Goal: Communication & Community: Answer question/provide support

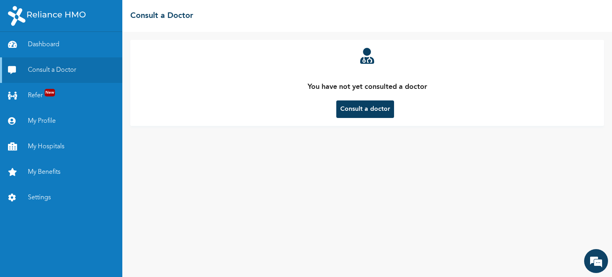
click at [376, 109] on button "Consult a doctor" at bounding box center [365, 109] width 58 height 18
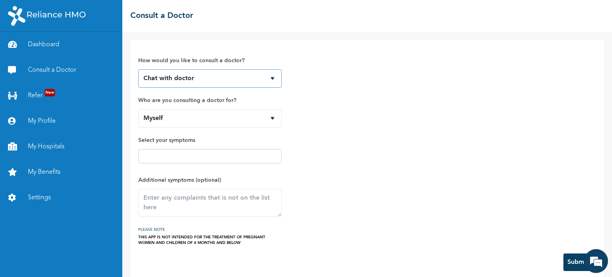
click at [191, 79] on select "Chat with doctor Phone Call" at bounding box center [209, 78] width 143 height 18
click at [138, 69] on select "Chat with doctor Phone Call" at bounding box center [209, 78] width 143 height 18
click at [234, 124] on select "Myself [PERSON_NAME] [PERSON_NAME] [PERSON_NAME]" at bounding box center [209, 118] width 143 height 18
select select "831018"
click at [138, 109] on select "Myself [PERSON_NAME] [PERSON_NAME] [PERSON_NAME]" at bounding box center [209, 118] width 143 height 18
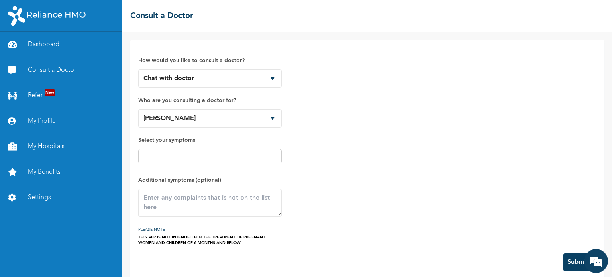
click at [235, 157] on input "text" at bounding box center [210, 156] width 139 height 10
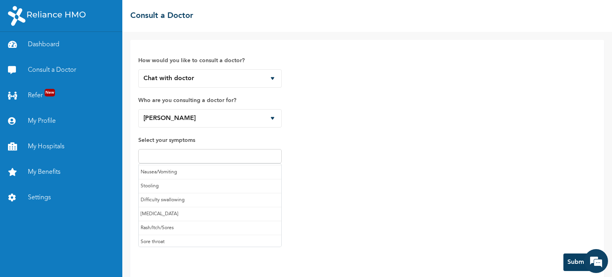
scroll to position [83, 0]
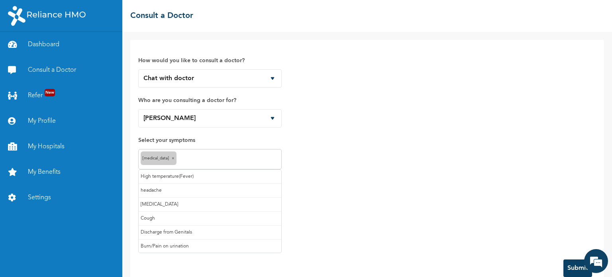
click at [193, 157] on input "text" at bounding box center [229, 160] width 101 height 10
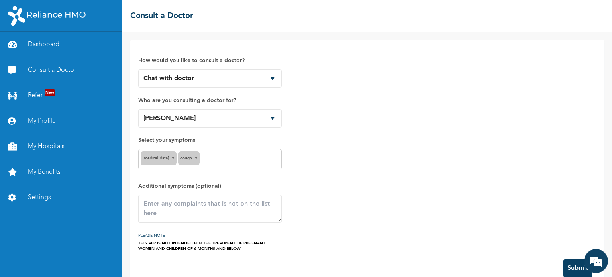
click at [222, 159] on input "text" at bounding box center [241, 160] width 78 height 10
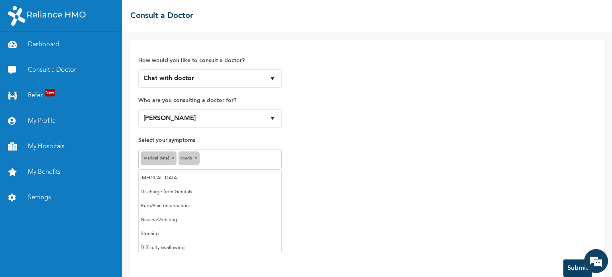
scroll to position [40, 0]
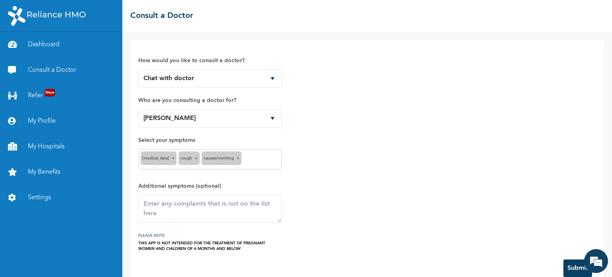
click at [252, 159] on input "text" at bounding box center [262, 160] width 36 height 10
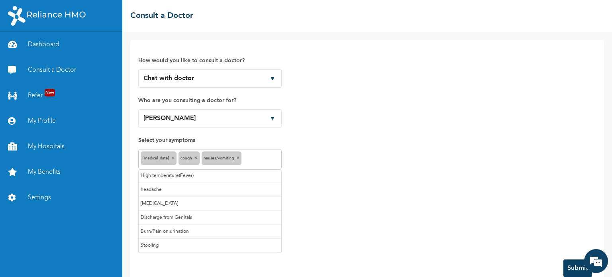
scroll to position [0, 0]
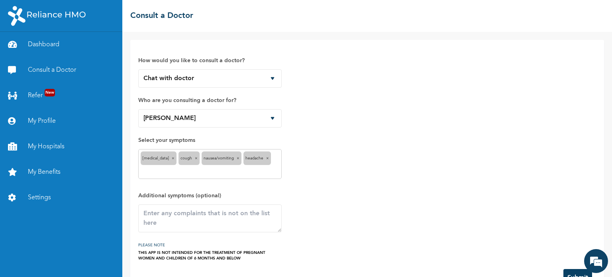
click at [276, 157] on div "Runny nose × Cough × Nausea/Vomiting × headache ×" at bounding box center [209, 164] width 143 height 30
click at [272, 162] on div "Runny nose × Cough × Nausea/Vomiting × headache ×" at bounding box center [209, 164] width 143 height 30
click at [173, 224] on textarea at bounding box center [209, 218] width 143 height 28
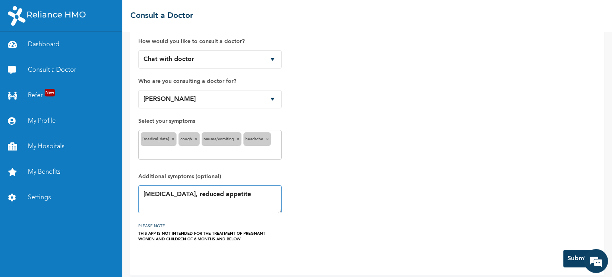
scroll to position [25, 0]
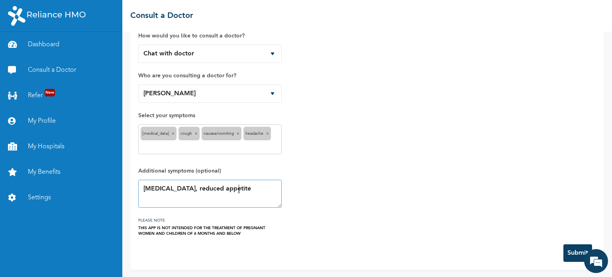
type textarea "Blocked nose, reduced appetite"
click at [580, 251] on button "Submit" at bounding box center [578, 253] width 29 height 18
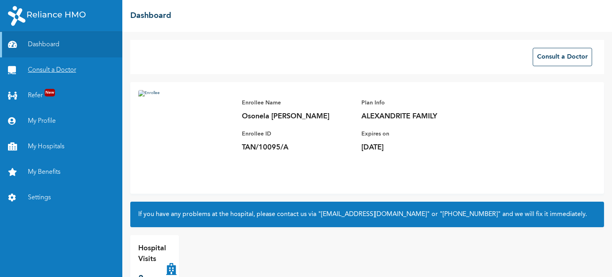
click at [73, 67] on link "Consult a Doctor" at bounding box center [61, 70] width 122 height 26
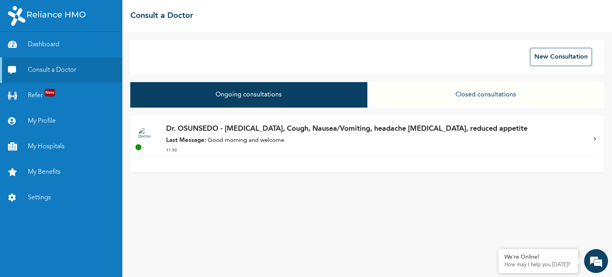
click at [271, 138] on p "Last Message: Good morning and welcome" at bounding box center [376, 140] width 420 height 9
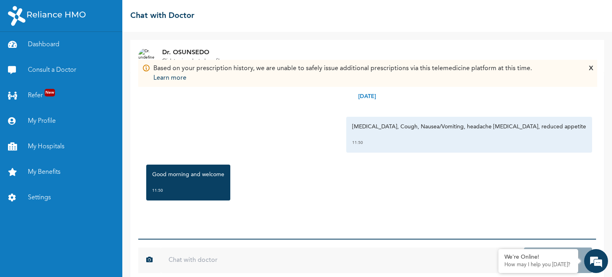
scroll to position [12, 0]
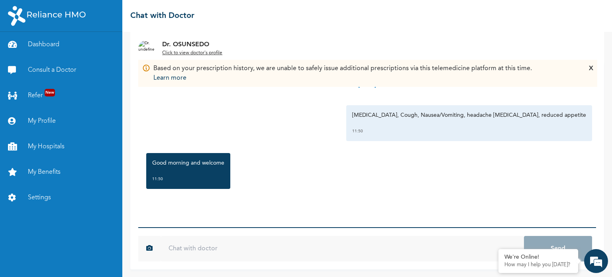
click at [265, 248] on input "text" at bounding box center [343, 249] width 364 height 26
type input "Good morning"
click at [524, 236] on button "Send" at bounding box center [558, 249] width 68 height 26
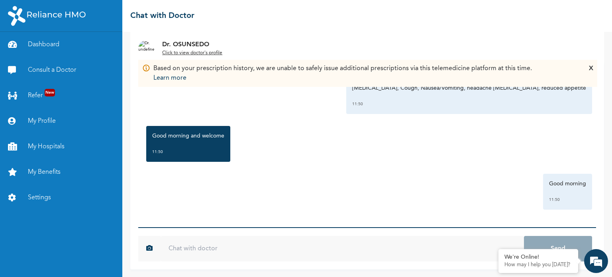
scroll to position [0, 0]
click at [593, 70] on div "X" at bounding box center [591, 73] width 4 height 19
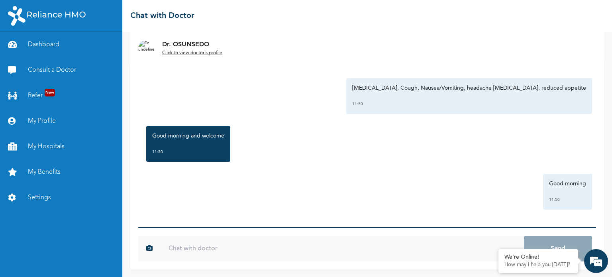
click at [354, 252] on input "text" at bounding box center [343, 249] width 364 height 26
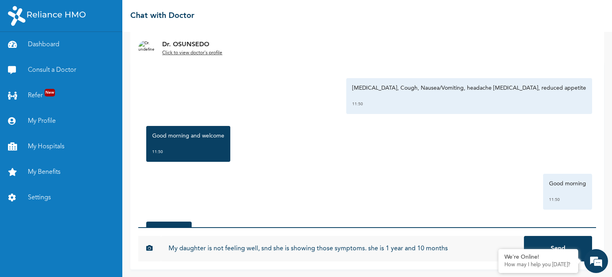
type input "My daughter is not feeling well, snd she is showing those symptoms. she is 1 ye…"
click at [524, 236] on button "Send" at bounding box center [558, 249] width 68 height 26
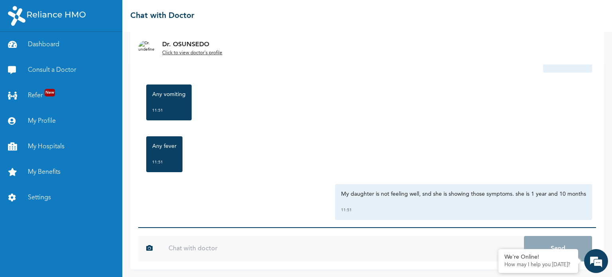
scroll to position [175, 0]
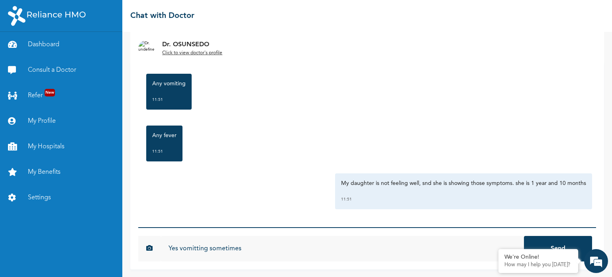
type input "Yes vomitting sometimes"
click at [524, 236] on button "Send" at bounding box center [558, 249] width 68 height 26
type input "no fever"
click at [524, 236] on button "Send" at bounding box center [558, 249] width 68 height 26
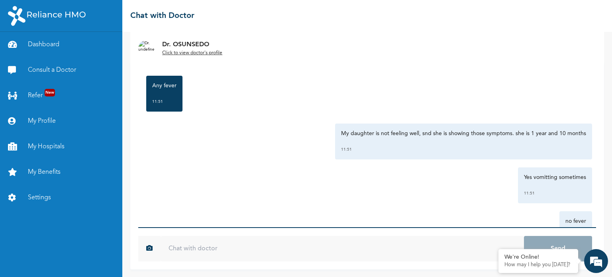
scroll to position [263, 0]
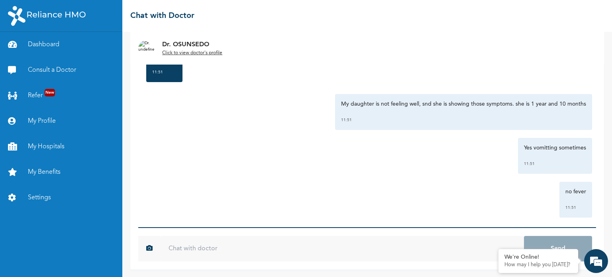
scroll to position [263, 0]
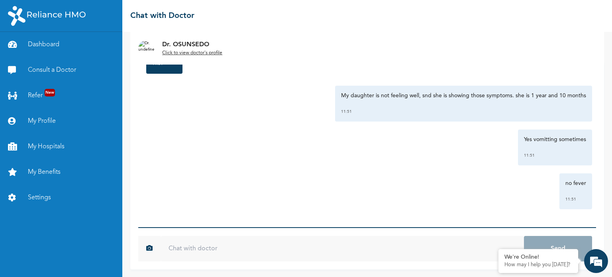
click at [369, 252] on input "text" at bounding box center [343, 249] width 364 height 26
click at [275, 252] on input "text" at bounding box center [343, 249] width 364 height 26
type input "Hello?"
click at [524, 236] on button "Send" at bounding box center [558, 249] width 68 height 26
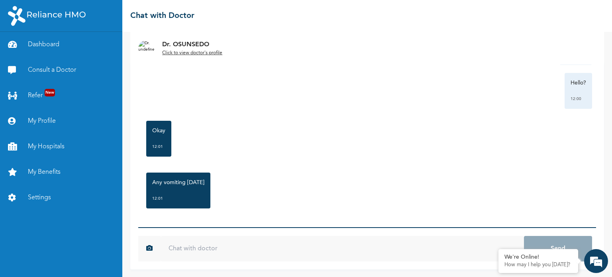
scroll to position [410, 0]
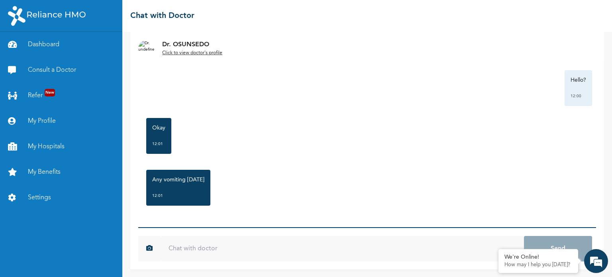
click at [212, 252] on input "text" at bounding box center [343, 249] width 364 height 26
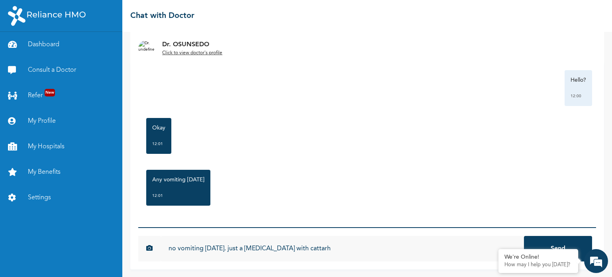
click at [303, 252] on input "no vomiting [DATE]. just a [MEDICAL_DATA] with cattarh" at bounding box center [343, 249] width 364 height 26
click at [298, 249] on input "no vomiting [DATE]. just a [MEDICAL_DATA] with cattarh" at bounding box center [343, 249] width 364 height 26
type input "no vomiting [DATE]. just a [MEDICAL_DATA] with [MEDICAL_DATA] and a [MEDICAL_DA…"
click at [524, 236] on button "Send" at bounding box center [558, 249] width 68 height 26
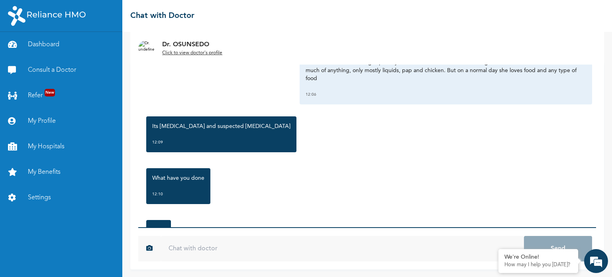
scroll to position [625, 0]
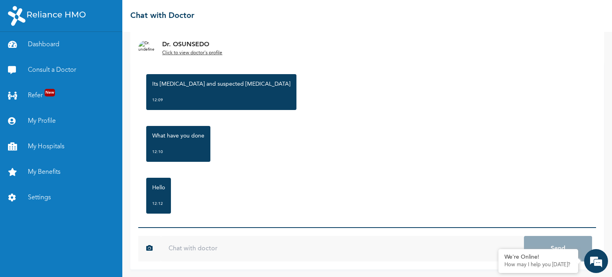
click at [262, 249] on input "text" at bounding box center [343, 249] width 364 height 26
type input "I have given her antimalaria"
click at [524, 236] on button "Send" at bounding box center [558, 249] width 68 height 26
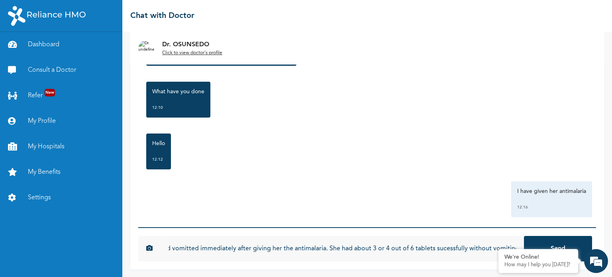
scroll to position [0, 111]
click at [184, 247] on input "though she hated the medication and vomitted immediately after giving her the a…" at bounding box center [343, 249] width 364 height 26
type input "though she hated the medication and vomited immediately after giving her the an…"
click at [524, 236] on button "Send" at bounding box center [558, 249] width 68 height 26
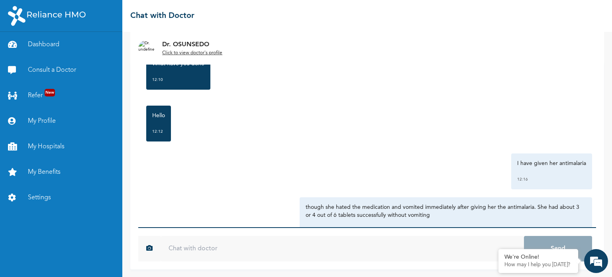
scroll to position [721, 0]
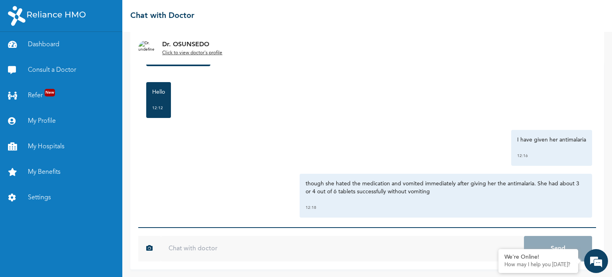
click at [374, 245] on input "text" at bounding box center [343, 249] width 364 height 26
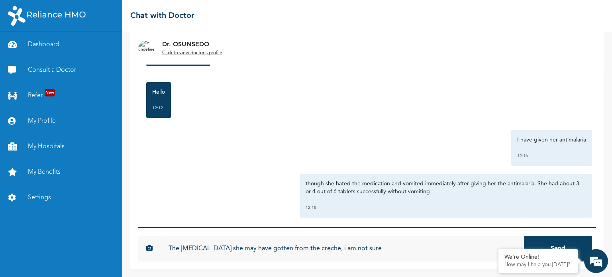
type input "The [MEDICAL_DATA] she may have gotten from the creche, i am not sure"
click at [524, 236] on button "Send" at bounding box center [558, 249] width 68 height 26
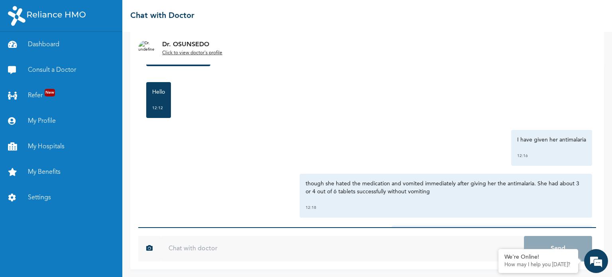
scroll to position [765, 0]
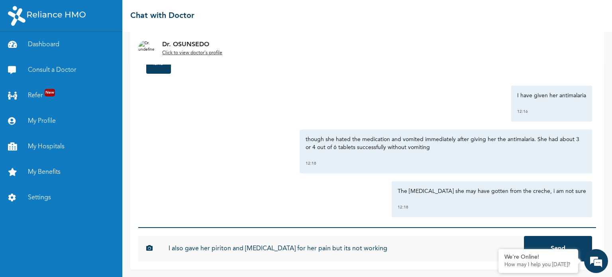
click at [224, 252] on input "I also gave her piriton and [MEDICAL_DATA] for her pain but its not working" at bounding box center [343, 249] width 364 height 26
click at [219, 246] on input "I also gave her piriton and [MEDICAL_DATA] for her pain but its not working" at bounding box center [343, 249] width 364 height 26
click at [226, 247] on input "I also gave her piriton and [MEDICAL_DATA] for her pain but its not working" at bounding box center [343, 249] width 364 height 26
click at [218, 250] on input "I also gave her piriton and [MEDICAL_DATA] for her pain but its not working" at bounding box center [343, 249] width 364 height 26
drag, startPoint x: 220, startPoint y: 249, endPoint x: 371, endPoint y: 75, distance: 230.8
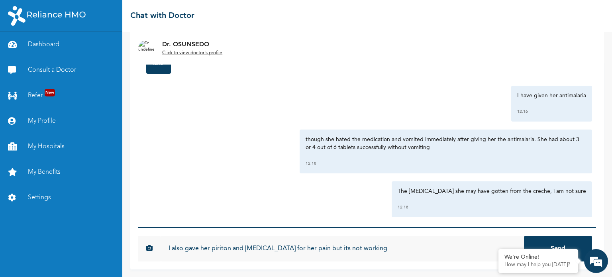
click at [371, 75] on div "[DATE] [MEDICAL_DATA], Cough, Nausea/Vomiting, headache [MEDICAL_DATA], reduced…" at bounding box center [367, 144] width 458 height 166
drag, startPoint x: 291, startPoint y: 250, endPoint x: 292, endPoint y: 254, distance: 4.2
click at [292, 254] on input "I also gave her piriton and [MEDICAL_DATA] for her pain but its not working" at bounding box center [343, 249] width 364 height 26
click at [305, 250] on input "I also gave her piriton and [MEDICAL_DATA] for her pain but its not working" at bounding box center [343, 249] width 364 height 26
type input "I also gave her piriton but its not working"
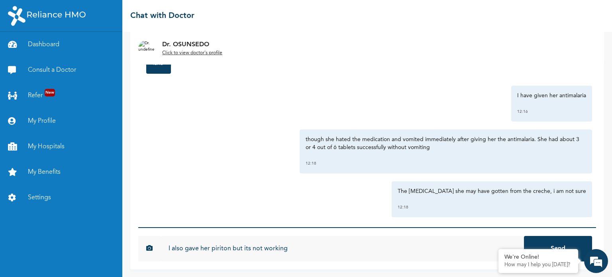
click at [524, 236] on button "Send" at bounding box center [558, 249] width 68 height 26
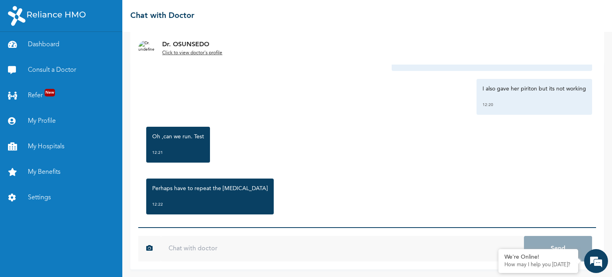
scroll to position [912, 0]
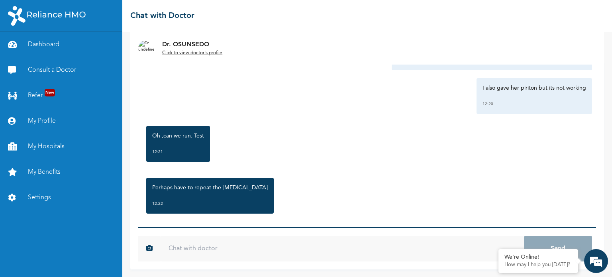
click at [211, 256] on input "text" at bounding box center [343, 249] width 364 height 26
type input "ok"
click at [524, 236] on button "Send" at bounding box center [558, 249] width 68 height 26
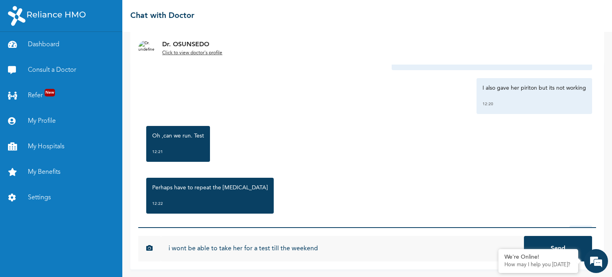
type input "i wont be able to take her for a test till the weekend"
click at [524, 236] on button "Send" at bounding box center [558, 249] width 68 height 26
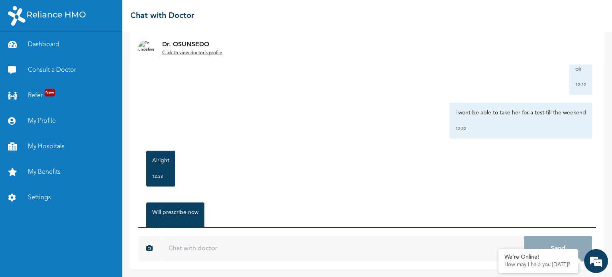
scroll to position [1103, 0]
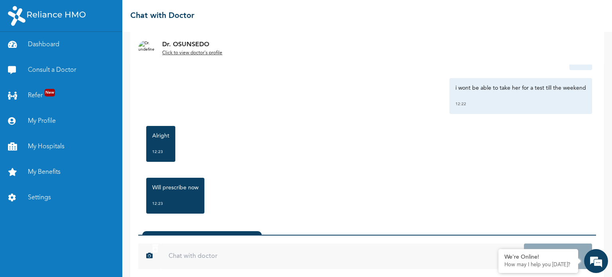
click at [274, 252] on input "text" at bounding box center [343, 257] width 364 height 26
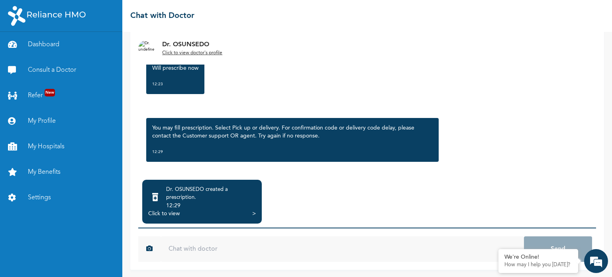
scroll to position [63, 0]
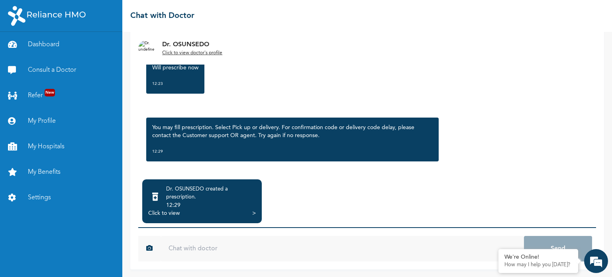
click at [297, 247] on input "text" at bounding box center [343, 249] width 364 height 26
type input "Ok Thanks"
click at [524, 236] on button "Send" at bounding box center [558, 249] width 68 height 26
click at [175, 213] on div "Click to view" at bounding box center [163, 213] width 31 height 8
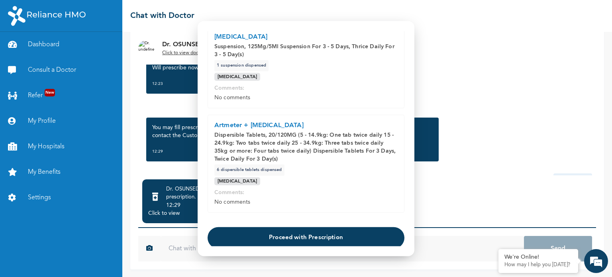
scroll to position [225, 0]
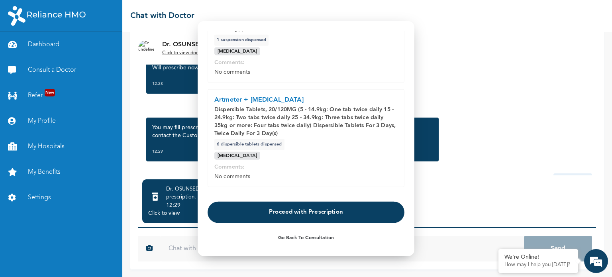
click at [320, 213] on button "Proceed with Prescription" at bounding box center [306, 213] width 197 height 22
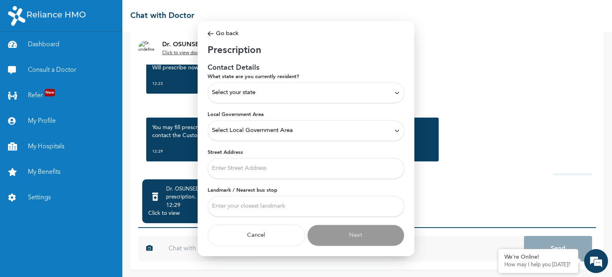
scroll to position [1, 0]
click at [276, 94] on div "Select your state" at bounding box center [306, 93] width 188 height 9
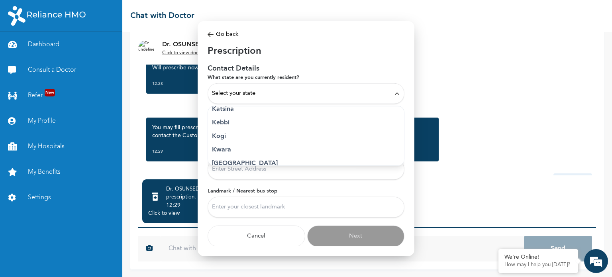
scroll to position [319, 0]
click at [233, 126] on p "[GEOGRAPHIC_DATA]" at bounding box center [306, 124] width 188 height 10
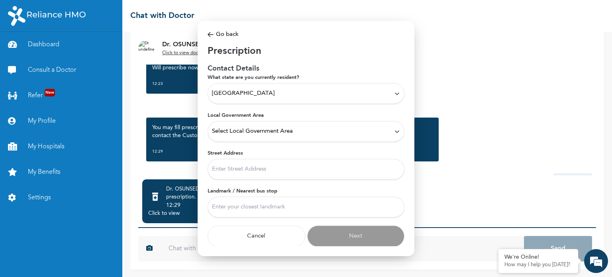
click at [322, 134] on div "Select Local Government Area" at bounding box center [306, 131] width 188 height 9
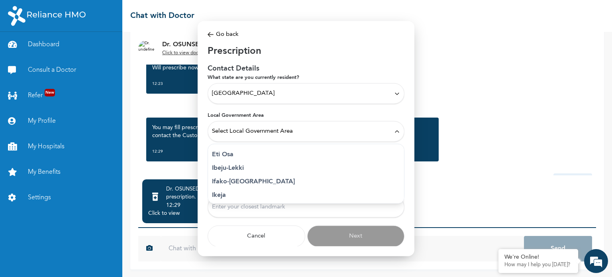
scroll to position [80, 0]
click at [226, 170] on p "Eti Osa" at bounding box center [306, 170] width 188 height 10
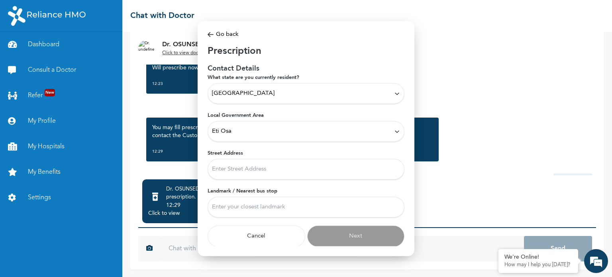
click at [269, 171] on input "Street Address" at bounding box center [306, 169] width 197 height 21
type input "[STREET_ADDRESS][PERSON_NAME]"
click at [268, 210] on input "Landmark / Nearest bus stop" at bounding box center [306, 207] width 197 height 21
type input "Law School"
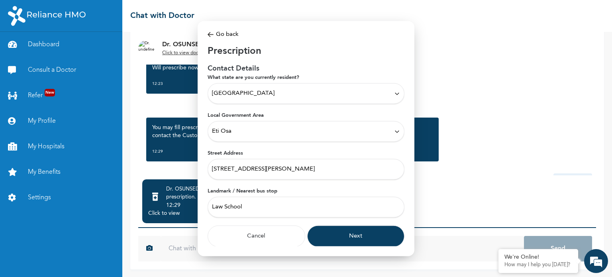
click at [322, 236] on button "Next" at bounding box center [356, 237] width 98 height 22
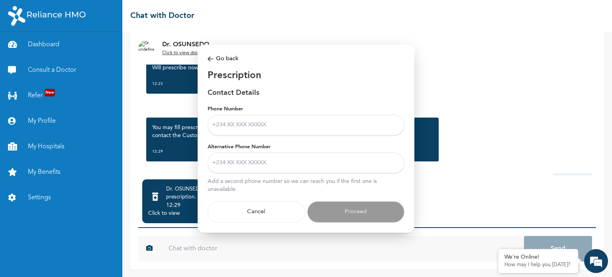
scroll to position [0, 0]
click at [260, 125] on input "Phone Number" at bounding box center [306, 125] width 197 height 21
type input "08136245963"
click at [264, 164] on input "Alternative Phone Number" at bounding box center [306, 163] width 197 height 21
type input "[PHONE_NUMBER]"
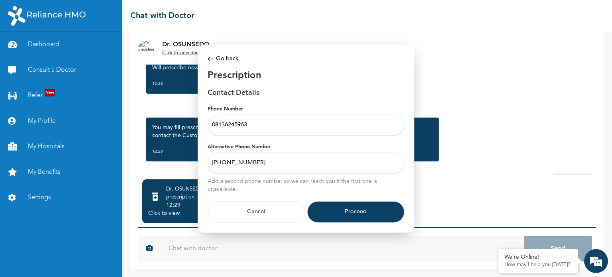
click at [324, 207] on button "Proceed" at bounding box center [356, 212] width 98 height 22
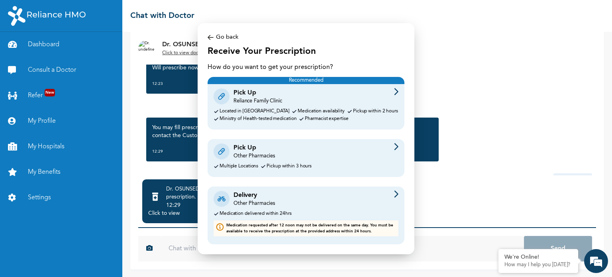
click at [298, 113] on div "Medication availability" at bounding box center [321, 111] width 47 height 5
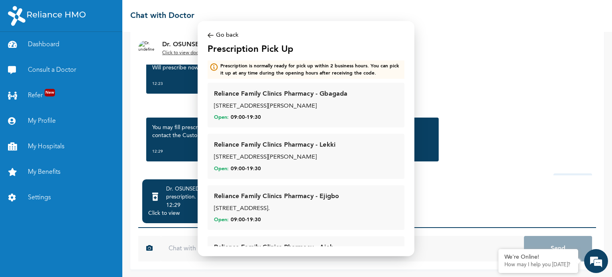
click at [208, 35] on img at bounding box center [211, 35] width 6 height 9
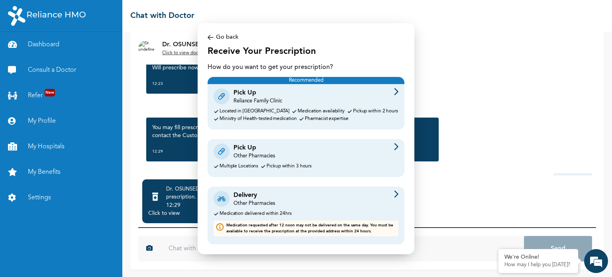
click at [290, 164] on div "Pickup within 3 hours" at bounding box center [289, 166] width 45 height 5
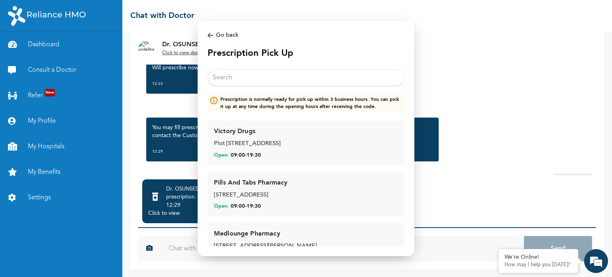
click at [208, 35] on img at bounding box center [211, 35] width 6 height 9
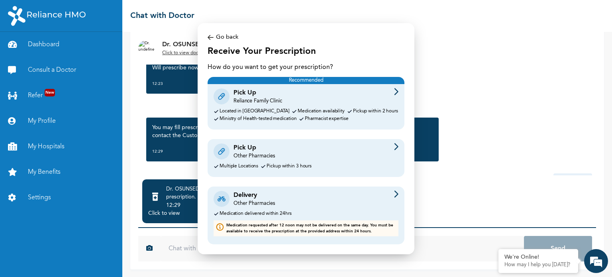
click at [265, 159] on div "Other Pharmacies" at bounding box center [254, 156] width 41 height 7
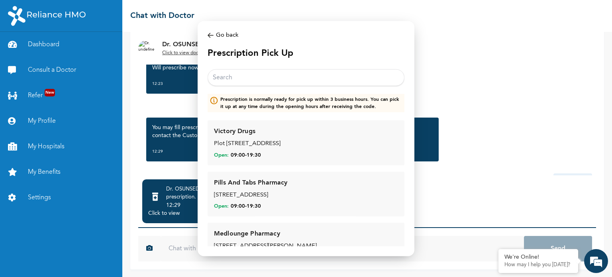
click at [260, 83] on input "text" at bounding box center [306, 77] width 197 height 17
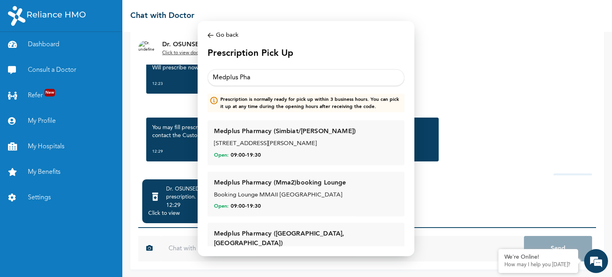
type input "Medplus Pha"
click at [210, 35] on img at bounding box center [211, 35] width 6 height 9
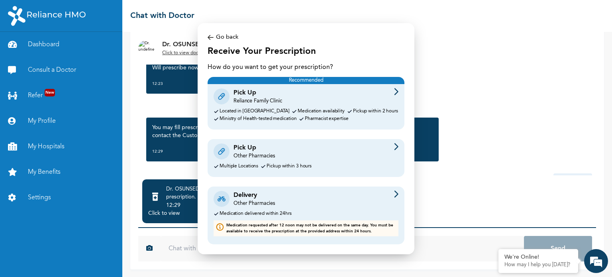
click at [214, 34] on div "Go back" at bounding box center [306, 37] width 197 height 9
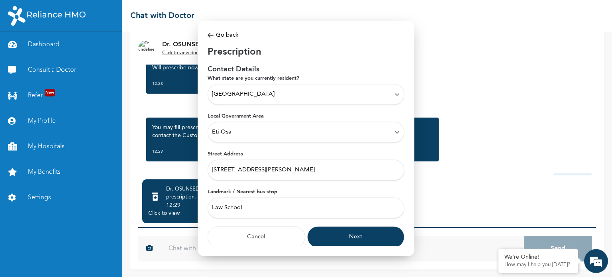
click at [290, 130] on div "Eti Osa" at bounding box center [306, 132] width 188 height 9
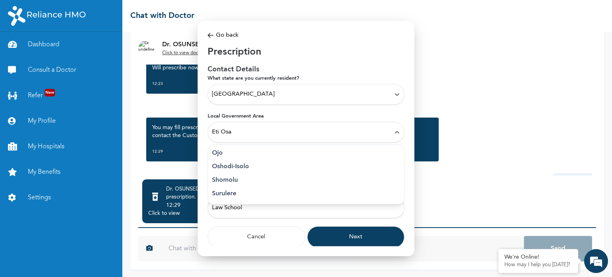
scroll to position [180, 0]
click at [286, 157] on li "[GEOGRAPHIC_DATA]" at bounding box center [306, 152] width 196 height 14
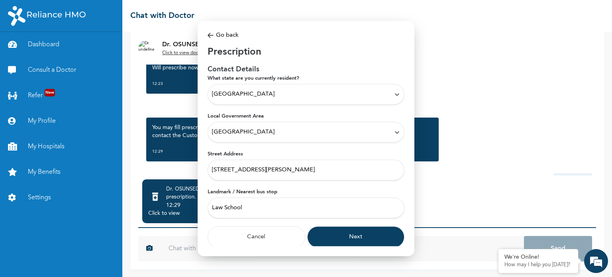
drag, startPoint x: 300, startPoint y: 212, endPoint x: 207, endPoint y: 207, distance: 93.0
click at [207, 207] on div "Modal Go back Prescription Contact Details What state are you currently residen…" at bounding box center [306, 139] width 217 height 236
type input "Obalende"
click at [366, 233] on button "Next" at bounding box center [356, 237] width 98 height 22
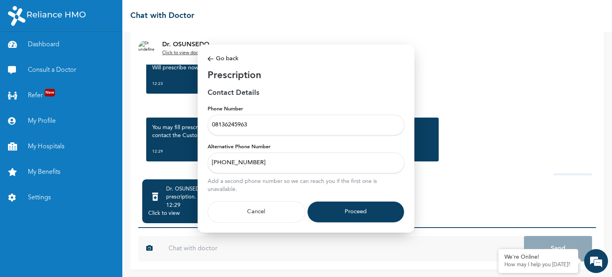
click at [360, 212] on button "Proceed" at bounding box center [356, 212] width 98 height 22
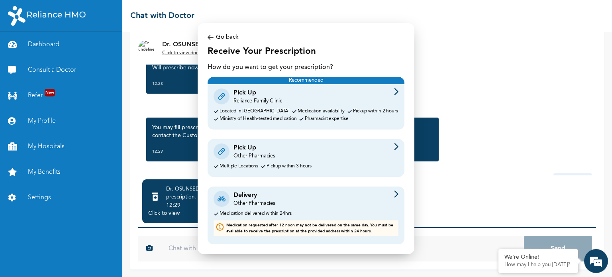
click at [286, 151] on div "Pick Up Other Pharmacies" at bounding box center [306, 151] width 185 height 17
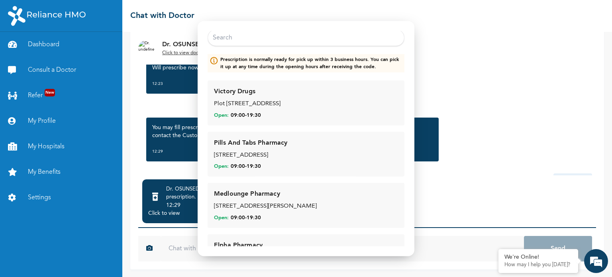
scroll to position [0, 0]
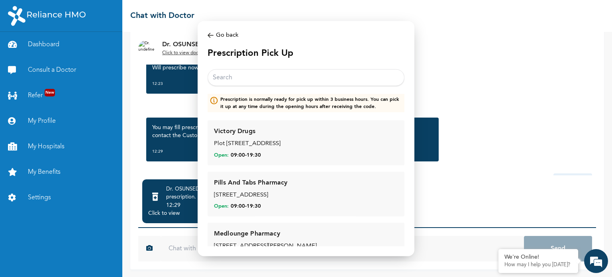
click at [295, 77] on input "text" at bounding box center [306, 77] width 197 height 17
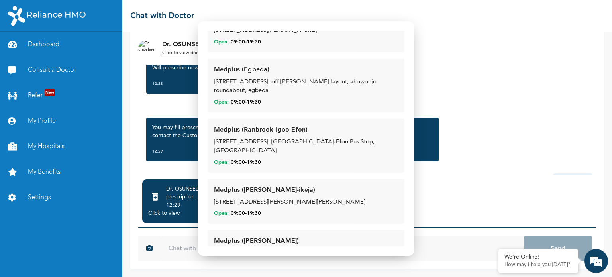
scroll to position [3508, 0]
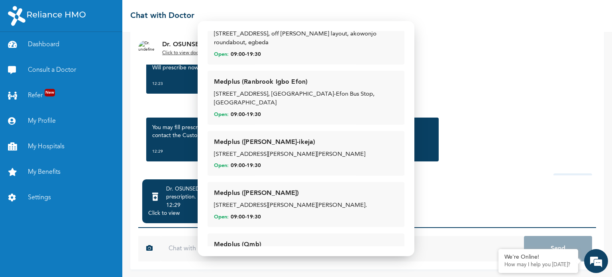
type input "Medplus"
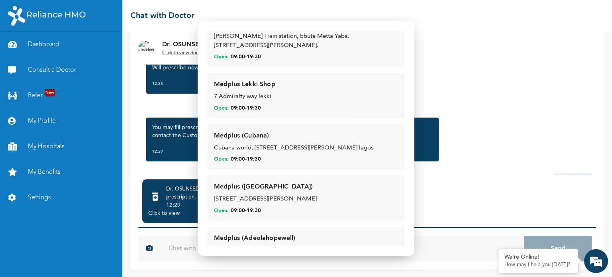
scroll to position [2830, 0]
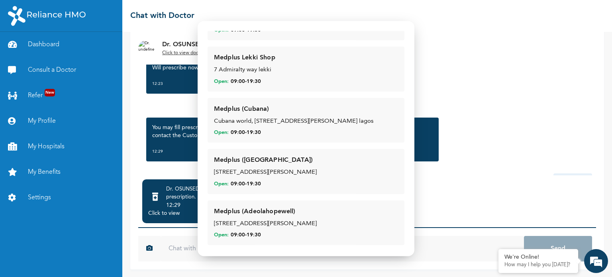
click at [296, 206] on div "Medplus (Adeolahopewell) [STREET_ADDRESS][PERSON_NAME] Open: 09:00 - 19:30" at bounding box center [306, 222] width 184 height 32
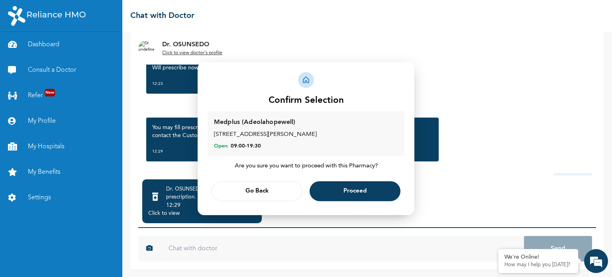
scroll to position [0, 0]
click at [352, 192] on span "Proceed" at bounding box center [355, 191] width 23 height 5
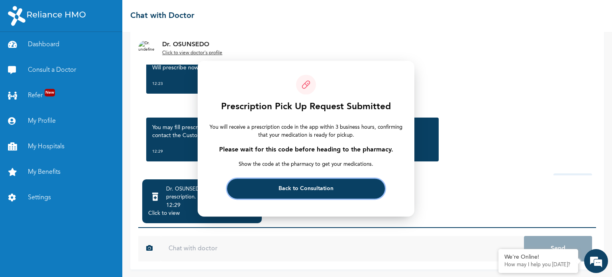
click at [323, 192] on button "Back to Consultation" at bounding box center [305, 189] width 157 height 20
